Goal: Navigation & Orientation: Go to known website

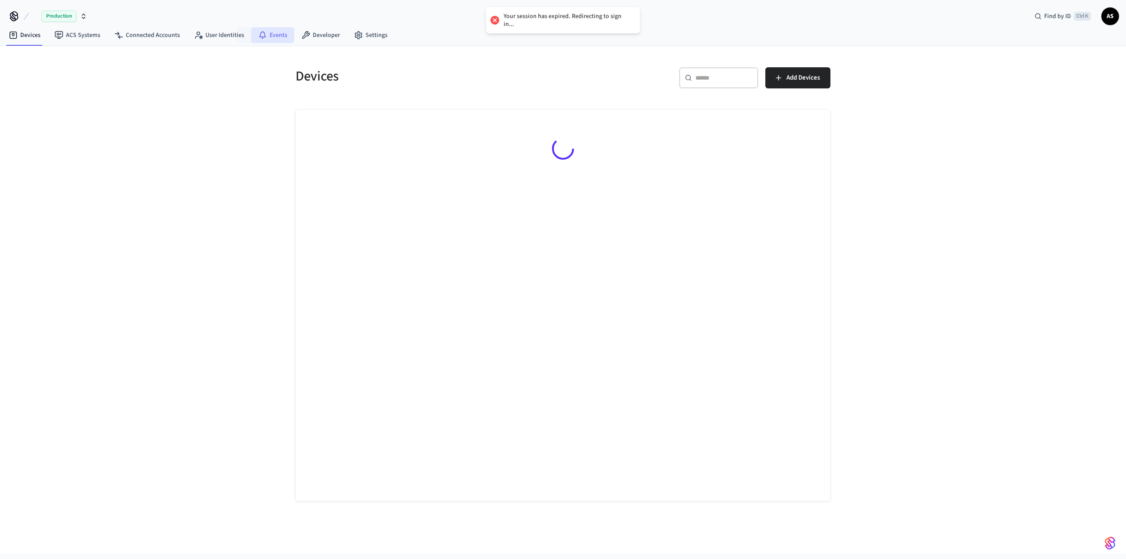
click at [251, 35] on link "Events" at bounding box center [272, 35] width 43 height 16
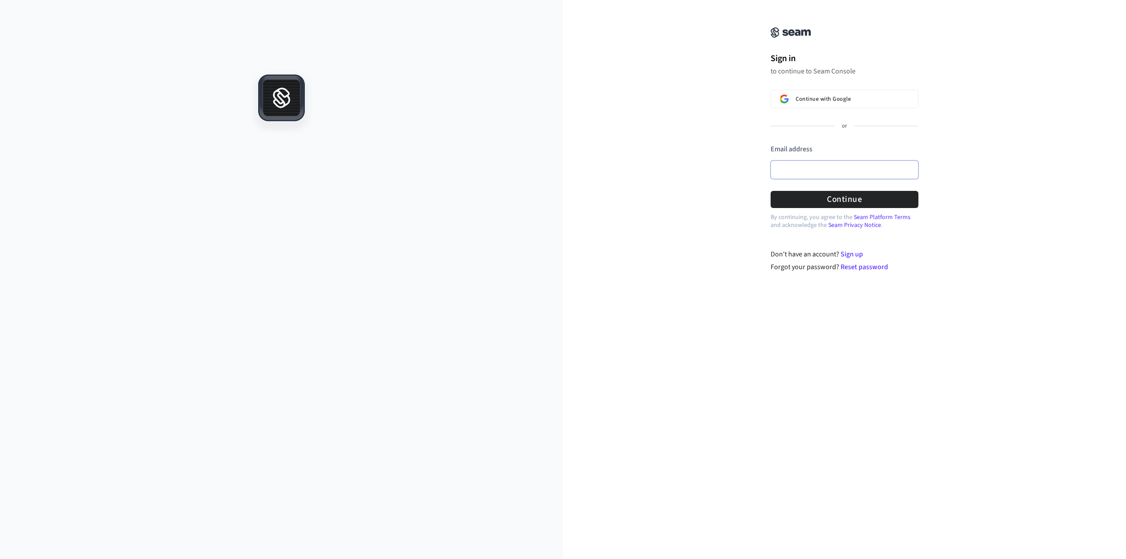
click at [833, 164] on input "Email address" at bounding box center [845, 170] width 148 height 18
click at [833, 201] on button "Continue" at bounding box center [845, 199] width 148 height 17
type input "**********"
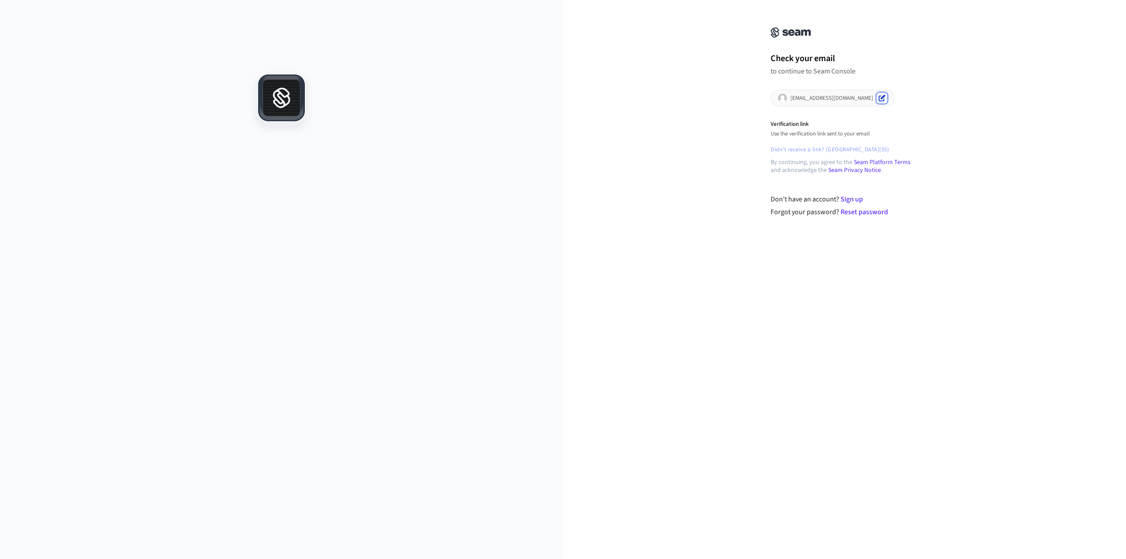
click at [878, 99] on icon "Edit" at bounding box center [881, 98] width 7 height 7
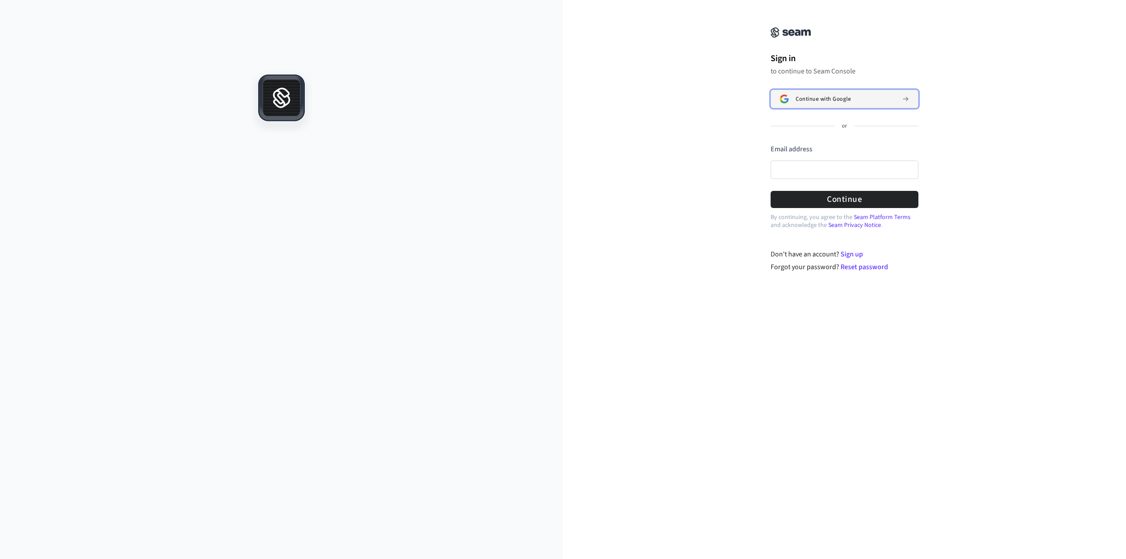
click at [872, 102] on div "Continue with Google" at bounding box center [845, 98] width 99 height 7
click at [842, 100] on span "Continue with Google" at bounding box center [823, 98] width 55 height 7
